Goal: Use online tool/utility: Utilize a website feature to perform a specific function

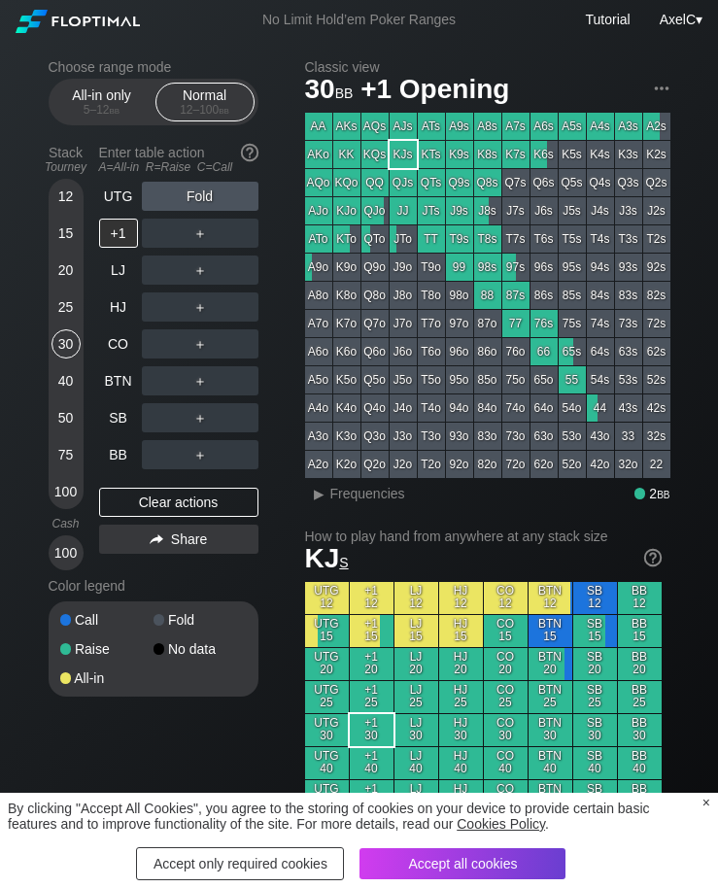
click at [535, 853] on div "Accept all cookies" at bounding box center [463, 864] width 206 height 31
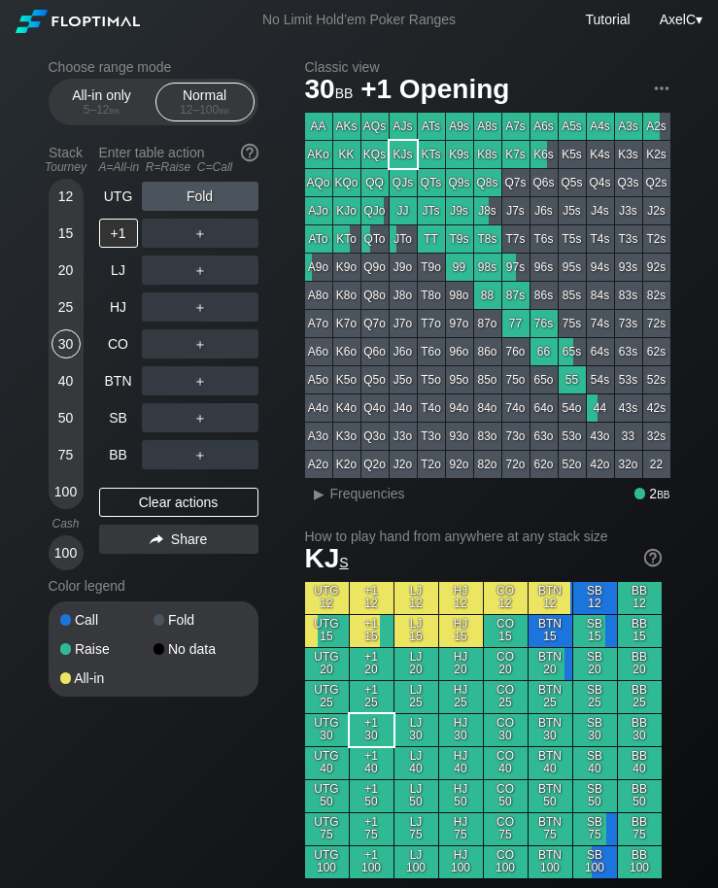
click at [110, 432] on div "SB" at bounding box center [118, 417] width 39 height 29
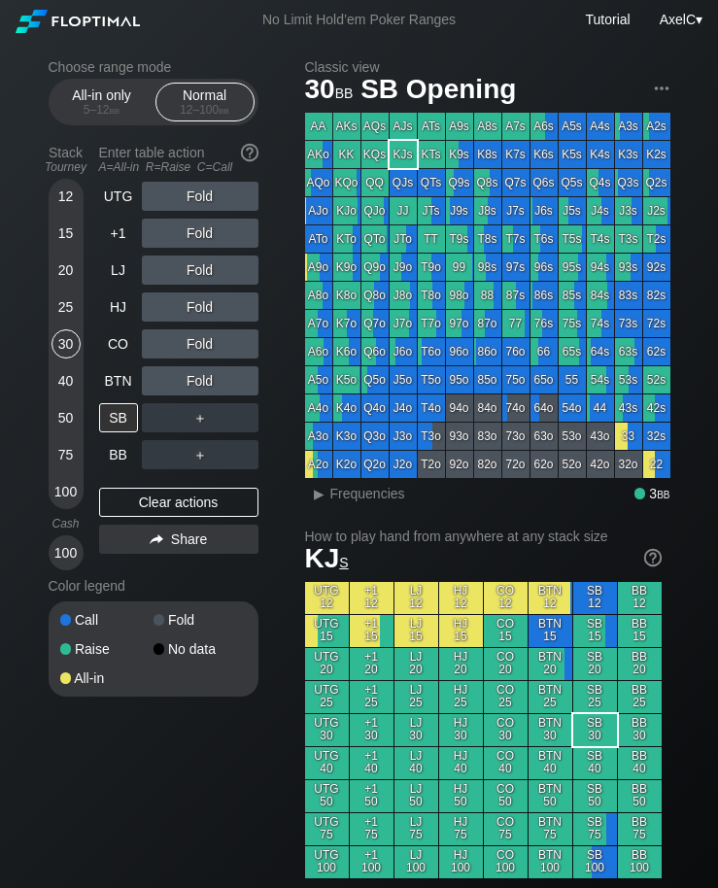
click at [103, 347] on div "CO" at bounding box center [118, 343] width 39 height 29
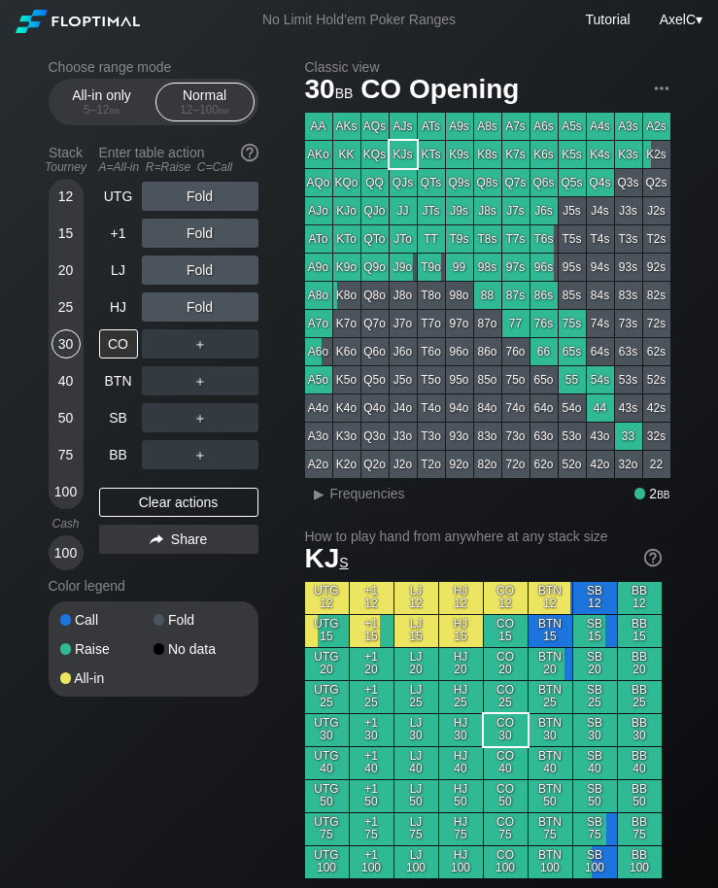
click at [52, 458] on div "75" at bounding box center [66, 454] width 29 height 29
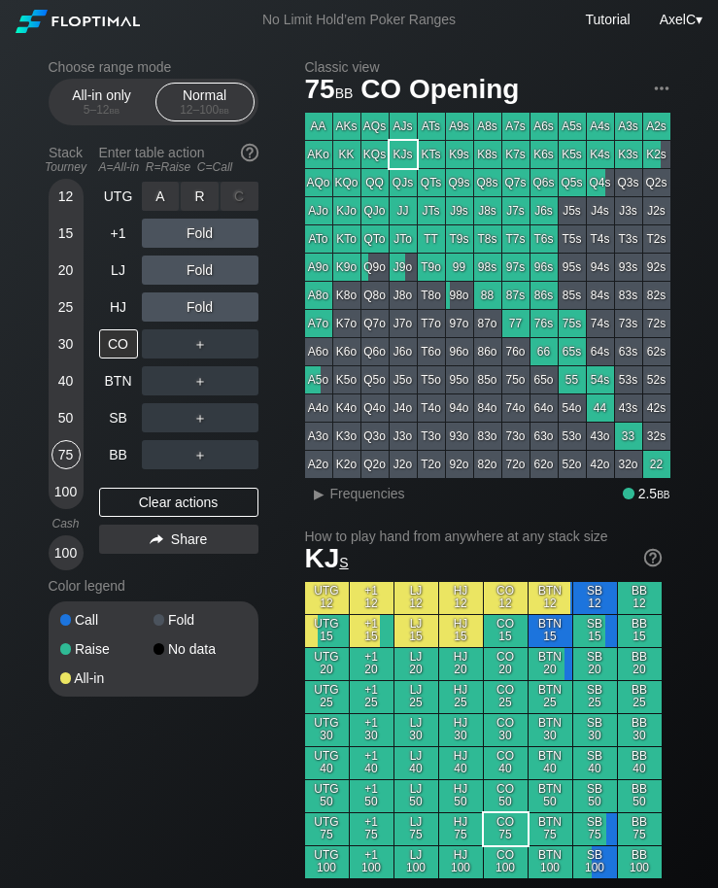
click at [197, 203] on div "R ✕" at bounding box center [200, 196] width 38 height 29
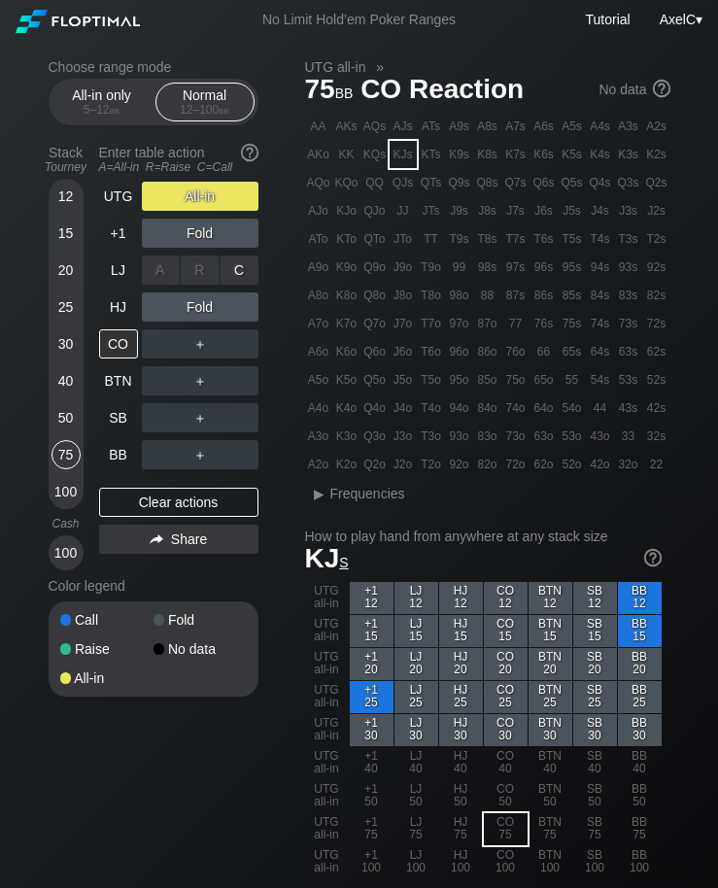
click at [182, 274] on div "R ✕" at bounding box center [200, 270] width 38 height 29
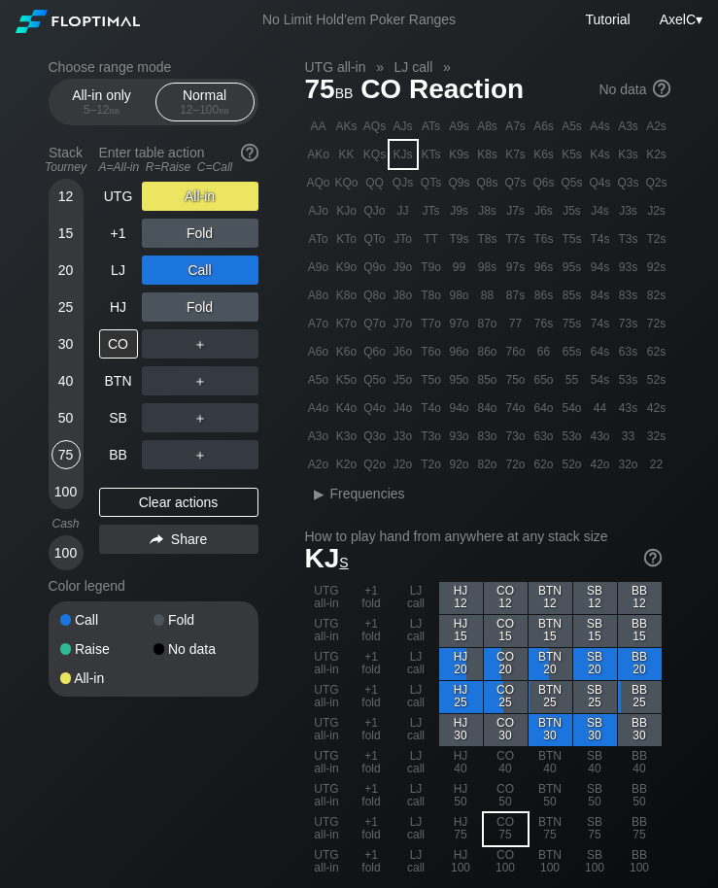
click at [54, 422] on div "50" at bounding box center [66, 417] width 29 height 29
click at [345, 148] on div "KK" at bounding box center [346, 154] width 27 height 27
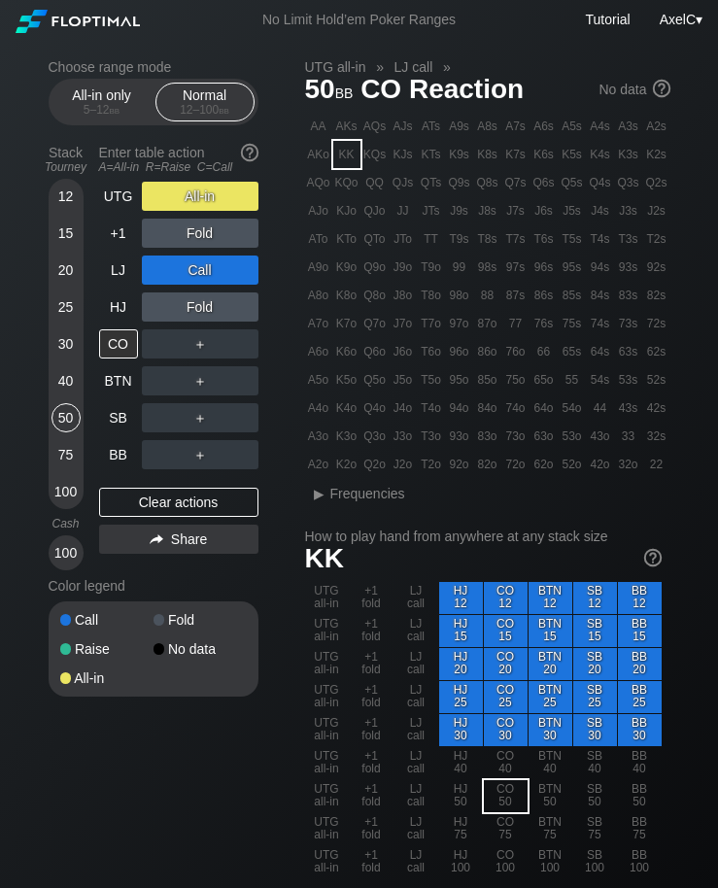
click at [62, 379] on div "40" at bounding box center [66, 380] width 29 height 29
click at [157, 495] on div "Clear actions" at bounding box center [178, 502] width 159 height 29
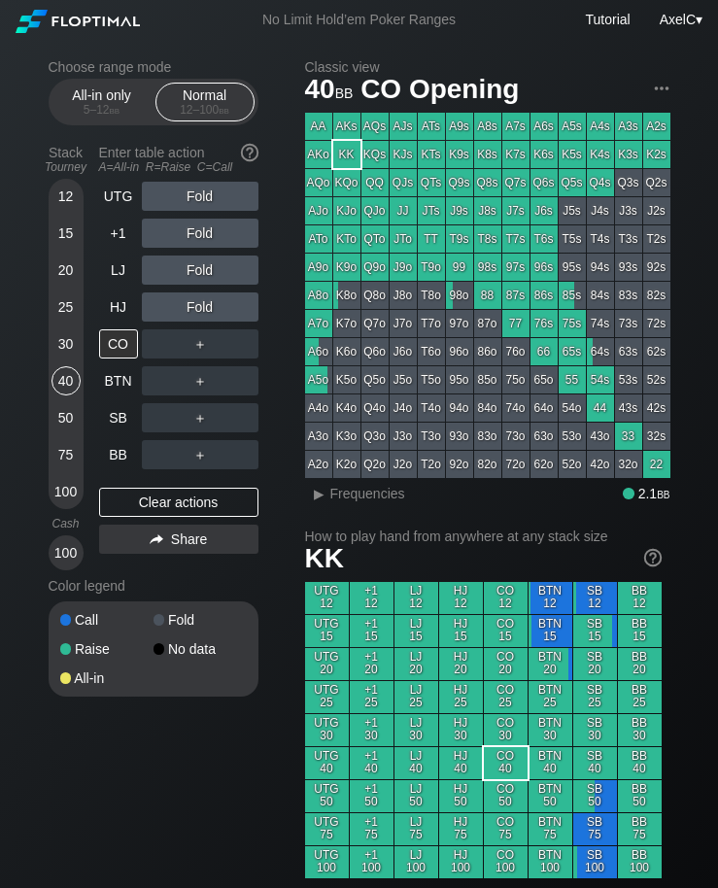
click at [81, 237] on div "12 15 20 25 30 40 50 75 100" at bounding box center [66, 344] width 35 height 330
click at [129, 252] on div "+1" at bounding box center [120, 233] width 43 height 37
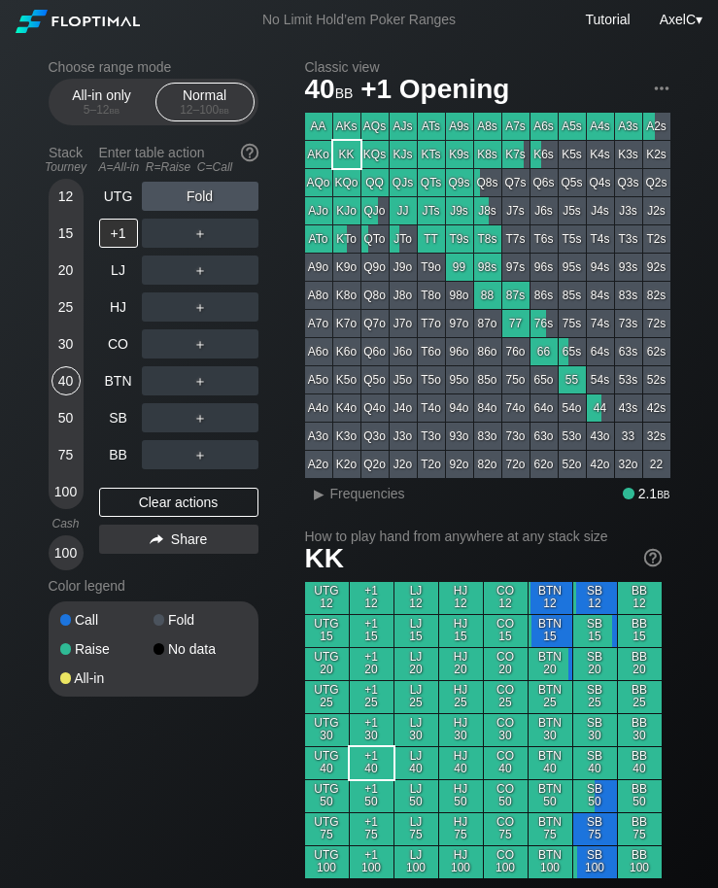
click at [121, 244] on div "+1" at bounding box center [118, 233] width 39 height 29
click at [124, 205] on div "UTG" at bounding box center [118, 196] width 39 height 29
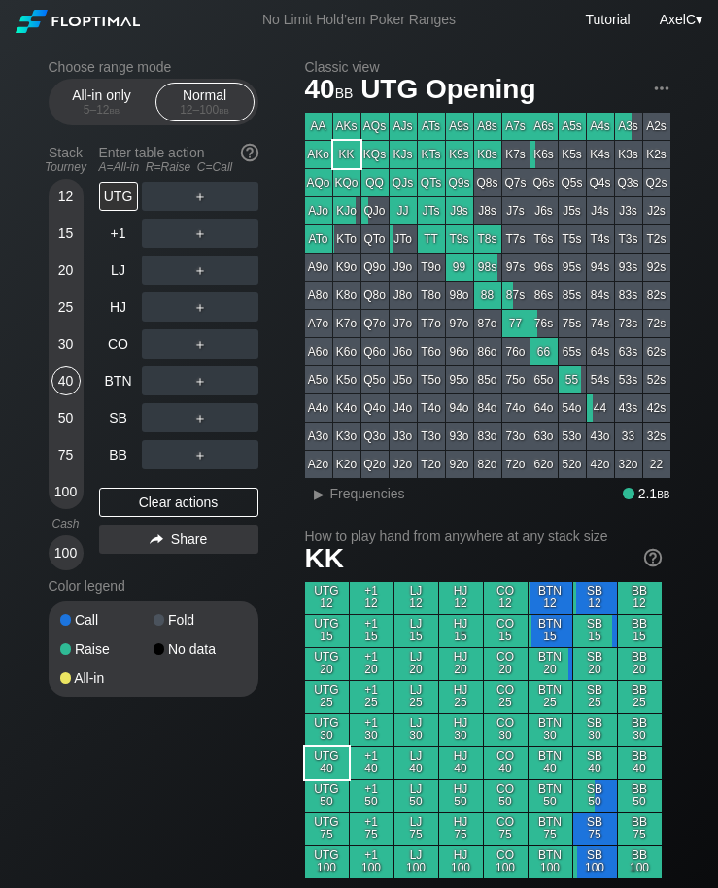
click at [119, 389] on div "BTN" at bounding box center [118, 380] width 39 height 29
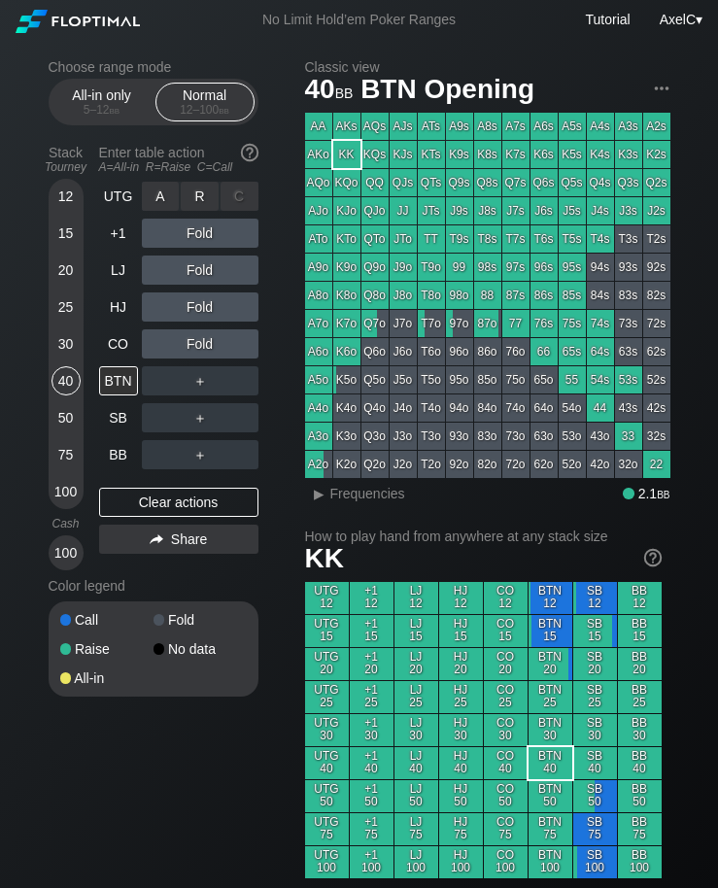
click at [202, 209] on div "R ✕" at bounding box center [200, 196] width 38 height 29
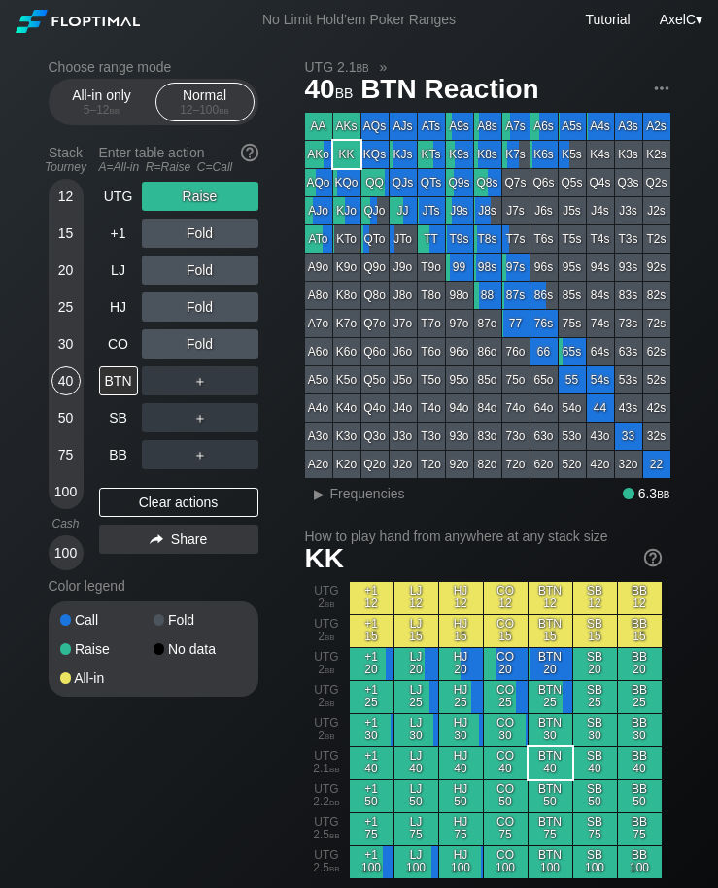
click at [116, 314] on div "HJ" at bounding box center [118, 307] width 39 height 29
